Goal: Book appointment/travel/reservation

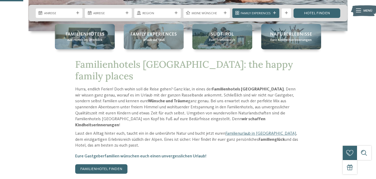
scroll to position [137, 0]
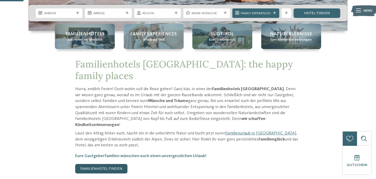
click at [101, 164] on link "Familienhotel finden" at bounding box center [101, 169] width 52 height 10
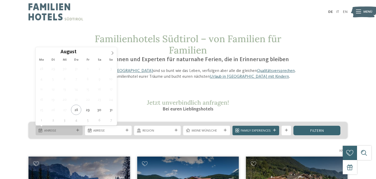
click at [76, 130] on icon at bounding box center [77, 130] width 3 height 3
click at [112, 51] on icon at bounding box center [113, 53] width 4 height 4
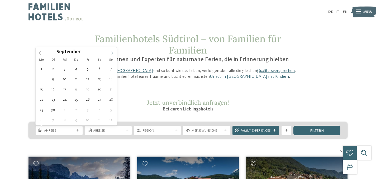
click at [112, 51] on icon at bounding box center [113, 53] width 4 height 4
type input "****"
click at [112, 51] on icon at bounding box center [113, 53] width 4 height 4
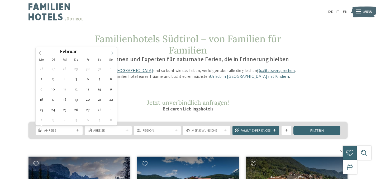
click at [112, 51] on icon at bounding box center [113, 53] width 4 height 4
type div "14.02.2026"
type input "****"
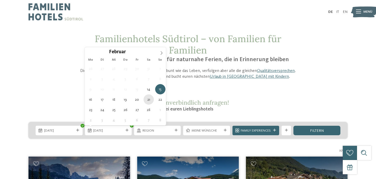
type div "21.02.2026"
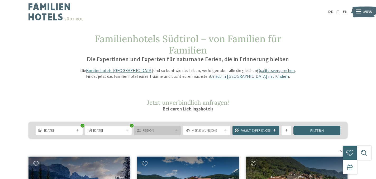
click at [164, 129] on span "Region" at bounding box center [158, 131] width 30 height 5
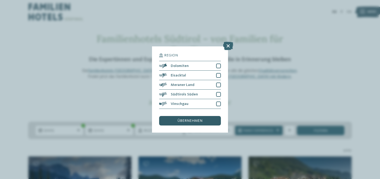
click at [196, 121] on span "übernehmen" at bounding box center [190, 121] width 25 height 4
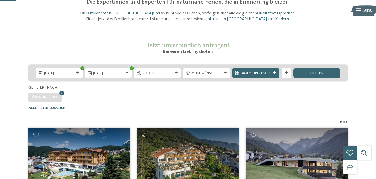
scroll to position [45, 0]
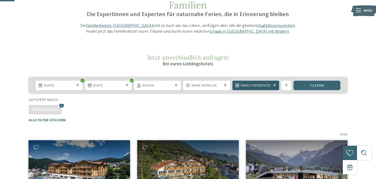
click at [255, 84] on span "Family Experiences" at bounding box center [256, 85] width 30 height 5
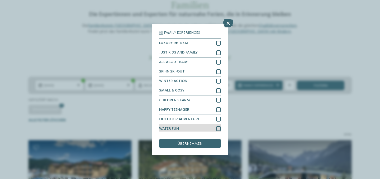
click at [216, 128] on div at bounding box center [218, 129] width 5 height 5
click at [194, 142] on span "übernehmen" at bounding box center [190, 144] width 25 height 4
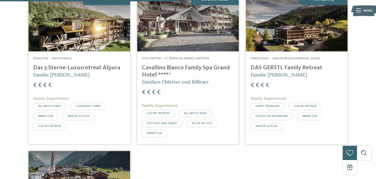
scroll to position [356, 0]
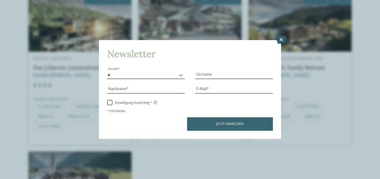
click at [281, 40] on icon at bounding box center [281, 39] width 10 height 8
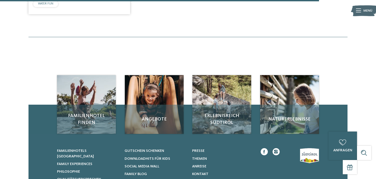
scroll to position [637, 0]
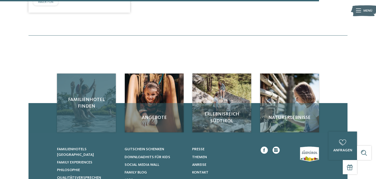
click at [86, 102] on span "Familienhotel finden" at bounding box center [86, 103] width 49 height 13
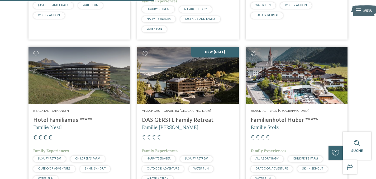
scroll to position [309, 0]
